Goal: Task Accomplishment & Management: Manage account settings

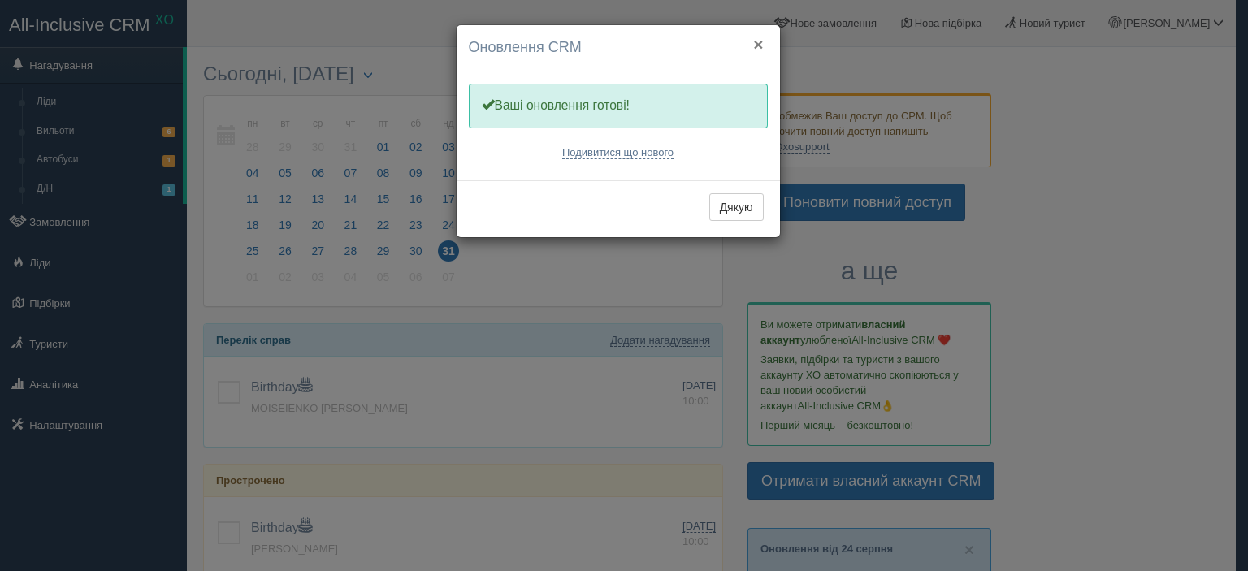
click at [758, 41] on button "×" at bounding box center [758, 44] width 10 height 17
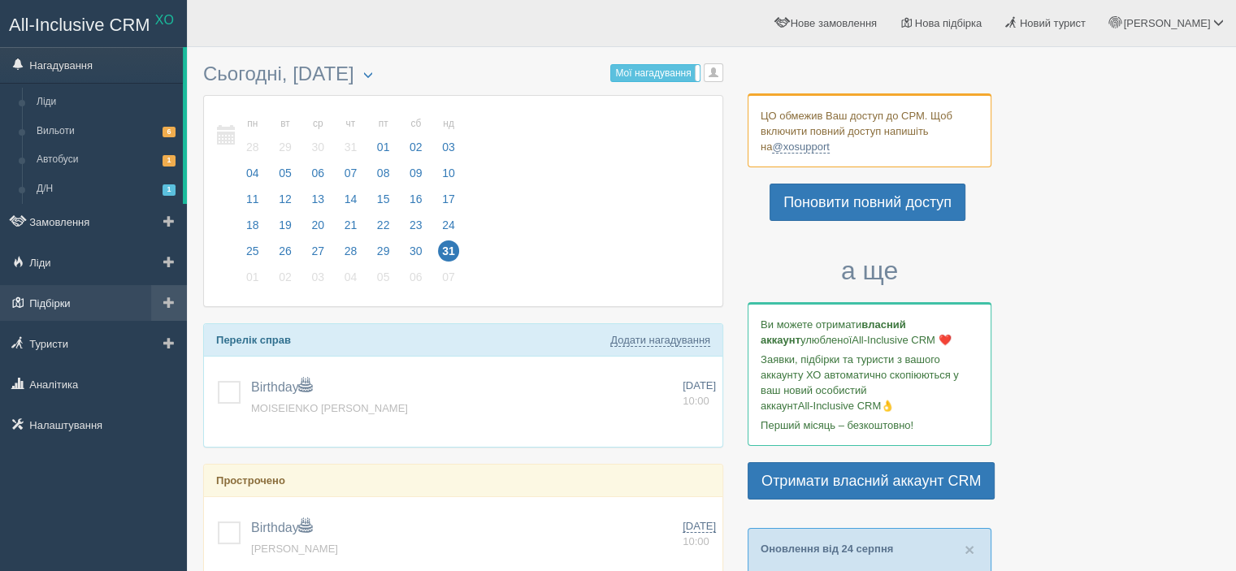
click at [87, 301] on link "Підбірки" at bounding box center [93, 303] width 187 height 36
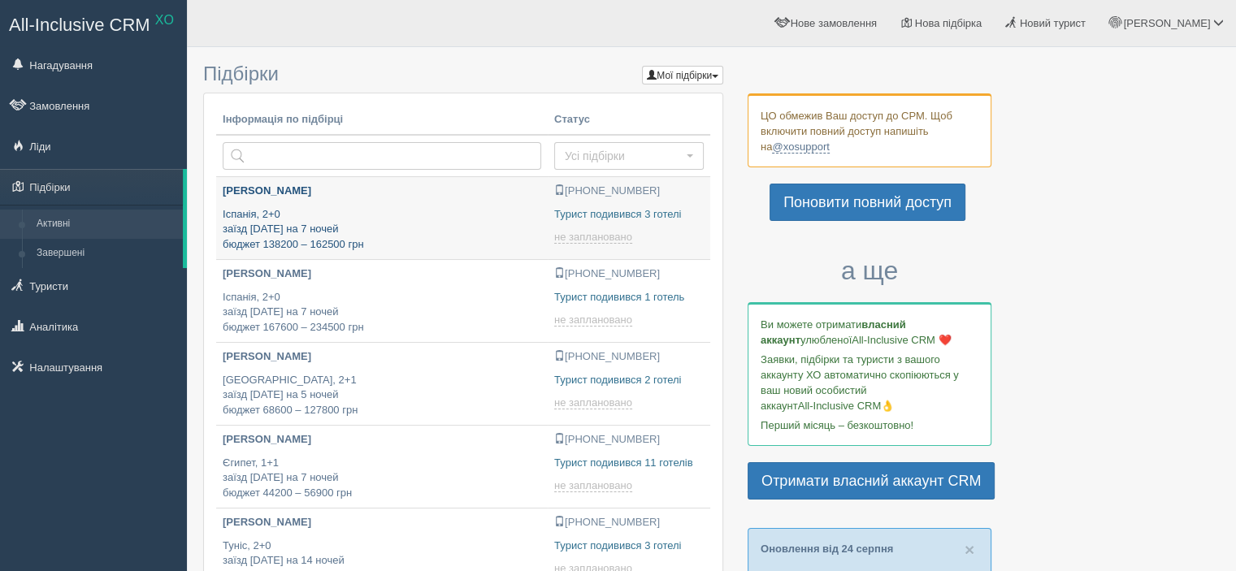
type input "[DATE] 16:20"
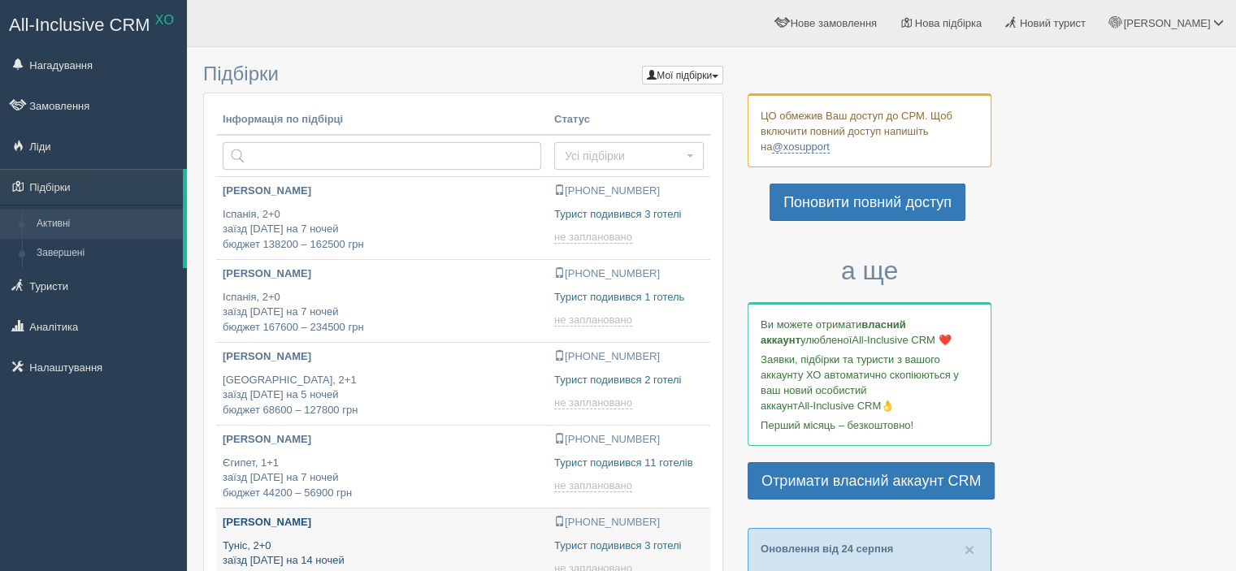
type input "[DATE] 12:15"
type input "[DATE] 15:40"
type input "[DATE] 10:25"
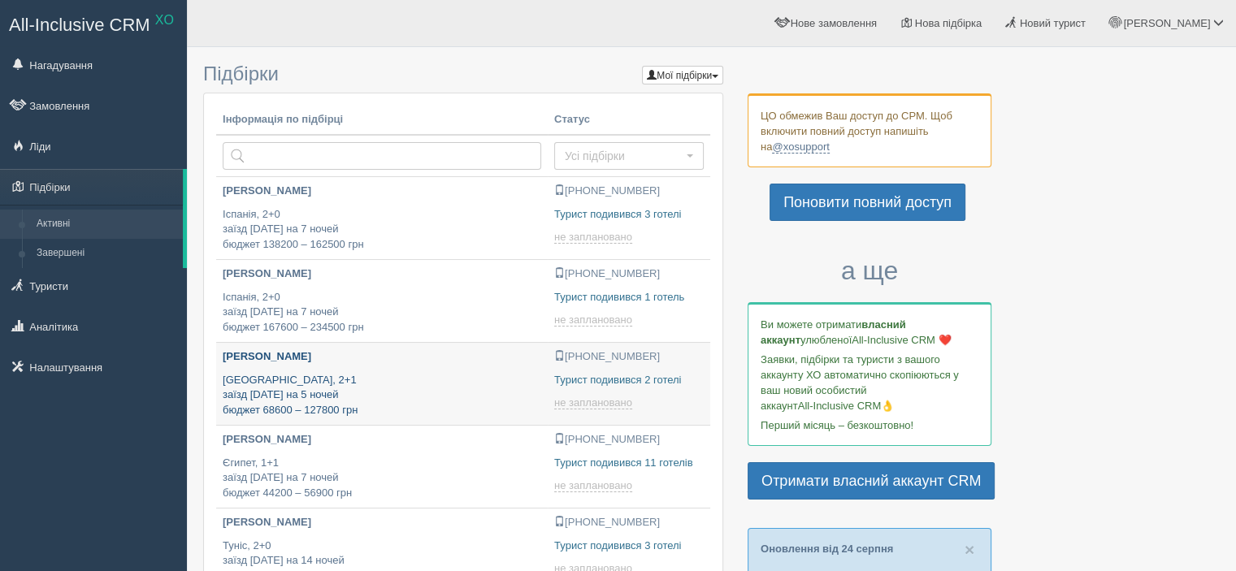
type input "[DATE] 20:15"
